Goal: Transaction & Acquisition: Download file/media

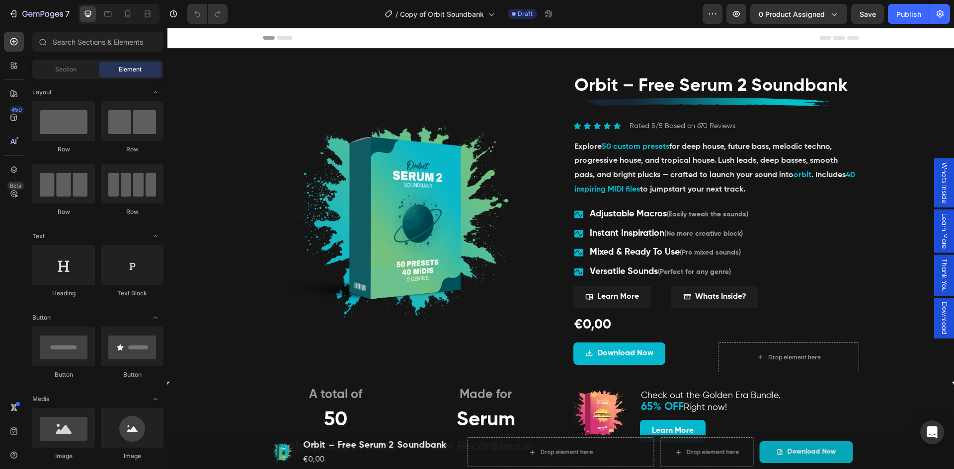
click at [939, 315] on span "Download" at bounding box center [944, 318] width 10 height 33
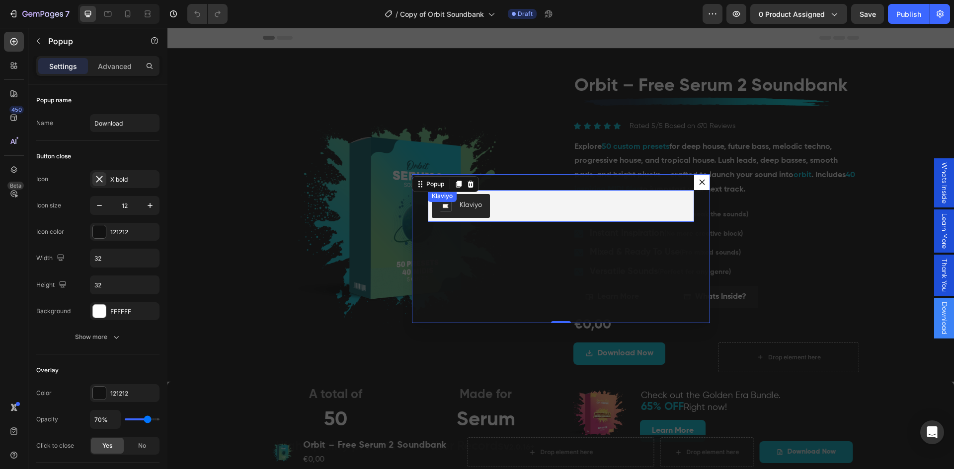
click at [478, 213] on button "Klaviyo" at bounding box center [461, 206] width 58 height 24
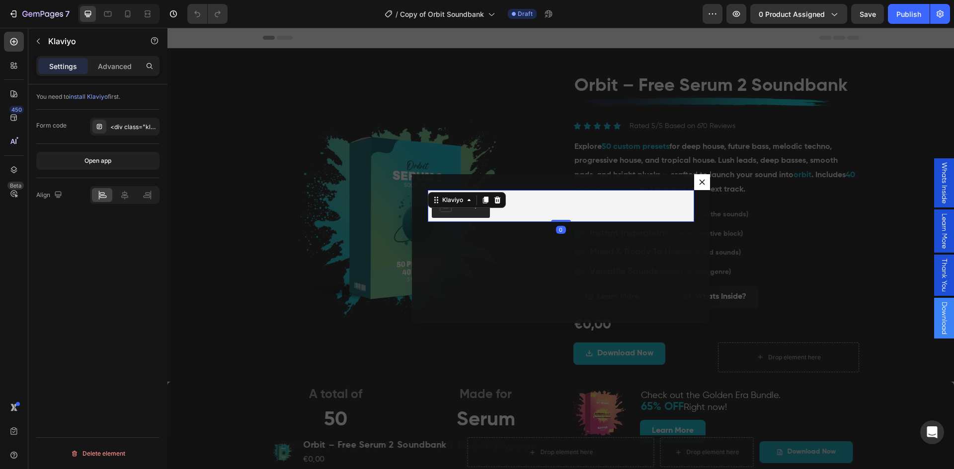
click at [125, 264] on div "You need to install Klaviyo first. Form code <div class="klaviyo-form-RawVeG"><…" at bounding box center [97, 290] width 139 height 413
click at [541, 215] on div "Klaviyo" at bounding box center [561, 206] width 258 height 24
click at [459, 220] on div "Klaviyo" at bounding box center [561, 206] width 266 height 32
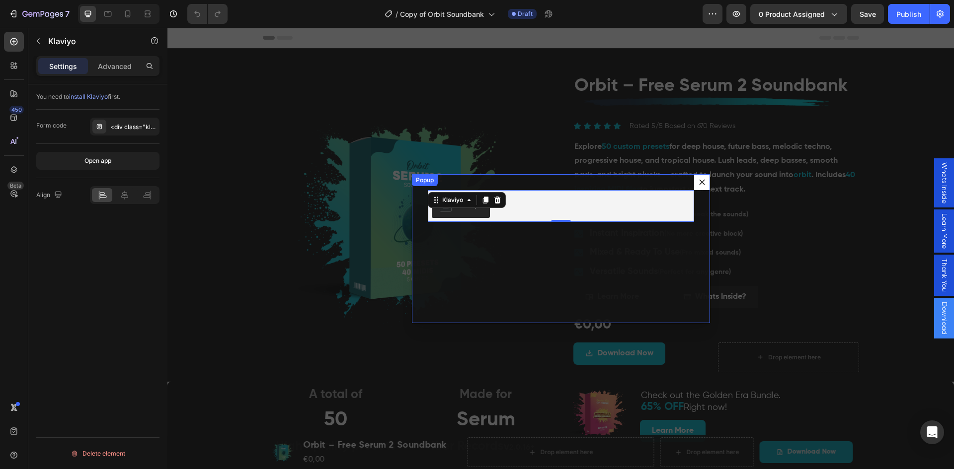
click at [462, 258] on div "Klaviyo Klaviyo 0 Row Text Block Row" at bounding box center [561, 248] width 298 height 149
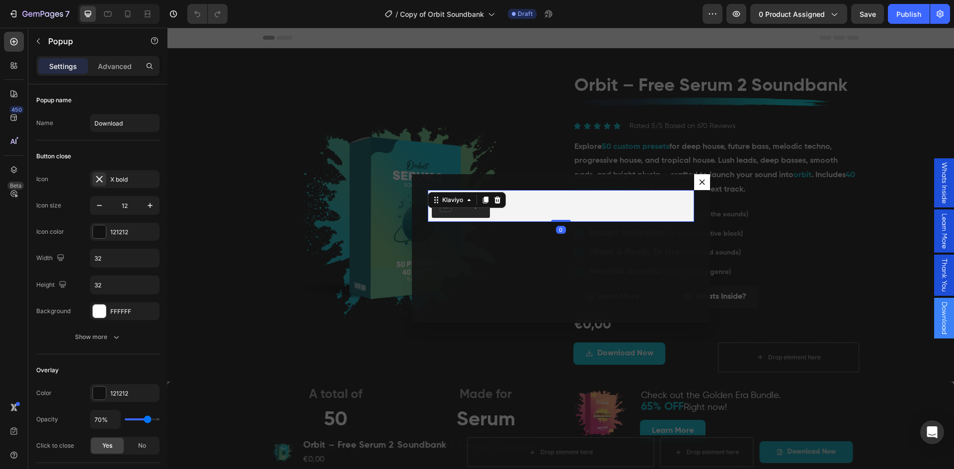
click at [460, 213] on button "Klaviyo" at bounding box center [461, 206] width 58 height 24
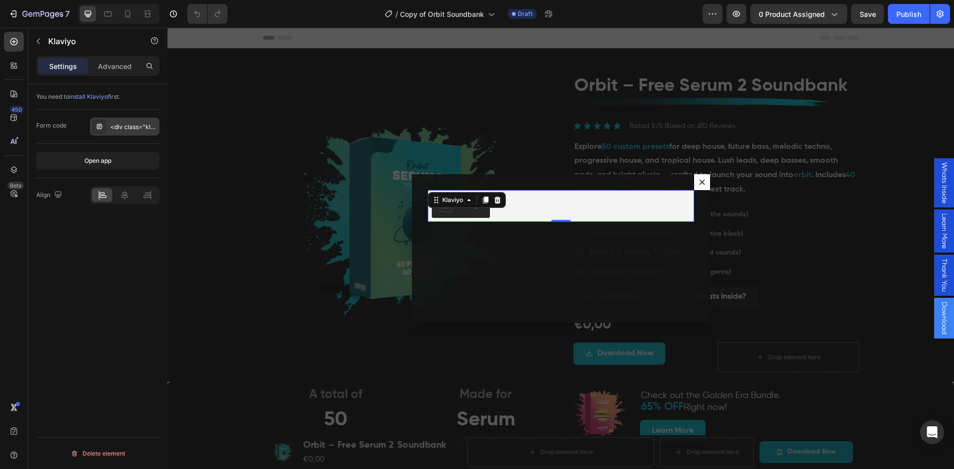
click at [133, 125] on div "<div class="klaviyo-form-RawVeG"></div>" at bounding box center [133, 127] width 47 height 9
click at [225, 171] on input "<div class="klaviyo-form-RawVeG"></div>" at bounding box center [238, 174] width 123 height 18
